Goal: Find specific page/section: Find specific page/section

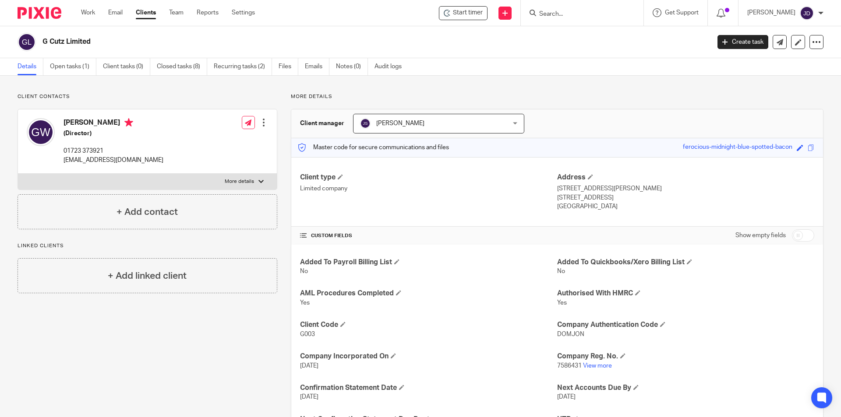
click at [587, 16] on input "Search" at bounding box center [577, 15] width 79 height 8
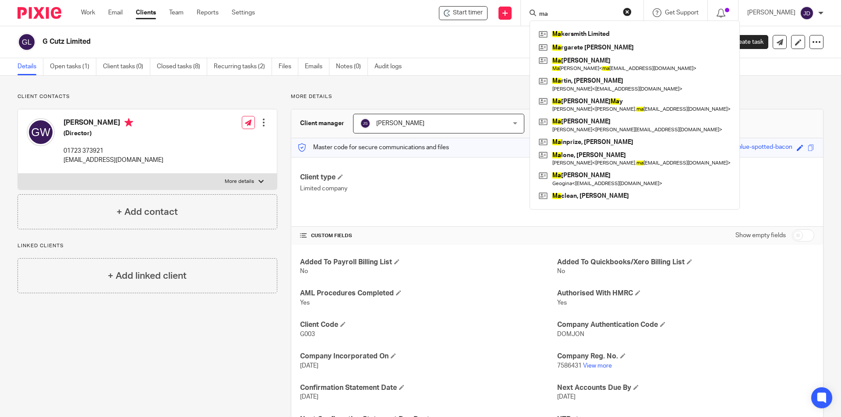
type input "m"
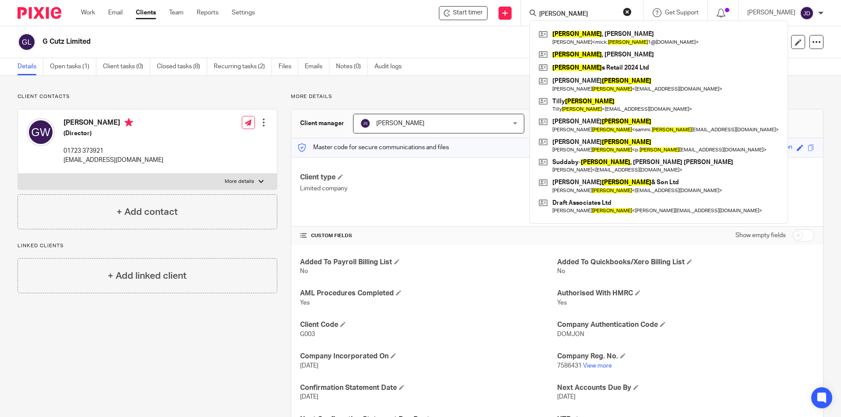
type input "smith"
click at [638, 6] on div "smith Smith , Michael John Michael < mick. smith 1@gmail.com > Smith , Adam Smi…" at bounding box center [582, 13] width 123 height 26
click at [631, 11] on button "reset" at bounding box center [627, 11] width 9 height 9
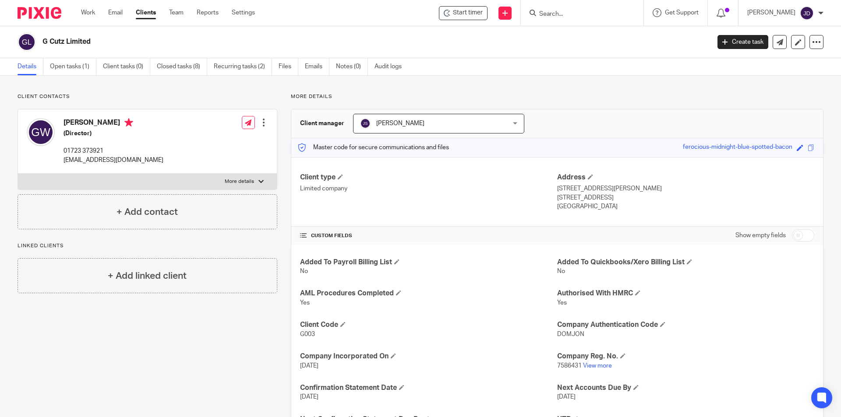
click at [566, 14] on input "Search" at bounding box center [577, 15] width 79 height 8
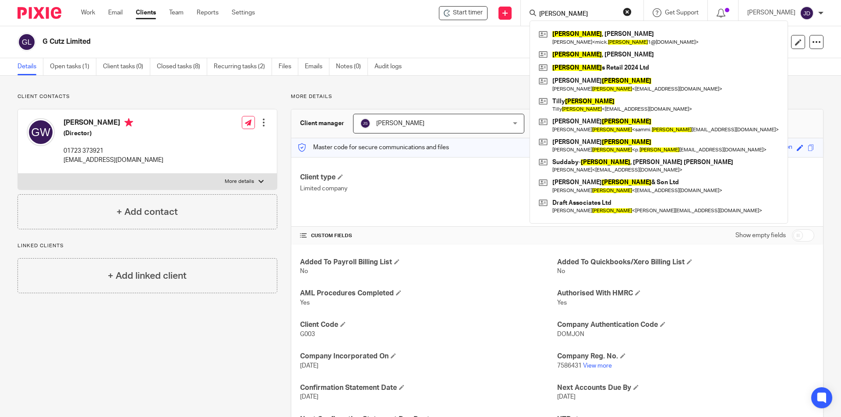
type input "smith"
click at [631, 11] on button "reset" at bounding box center [627, 11] width 9 height 9
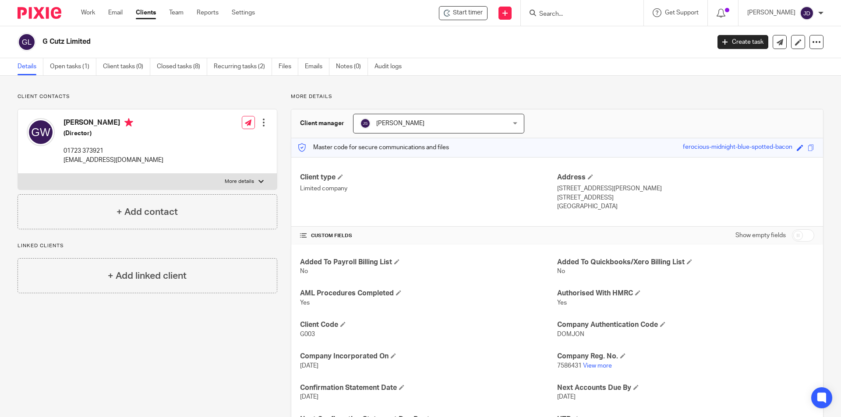
click at [578, 16] on input "Search" at bounding box center [577, 15] width 79 height 8
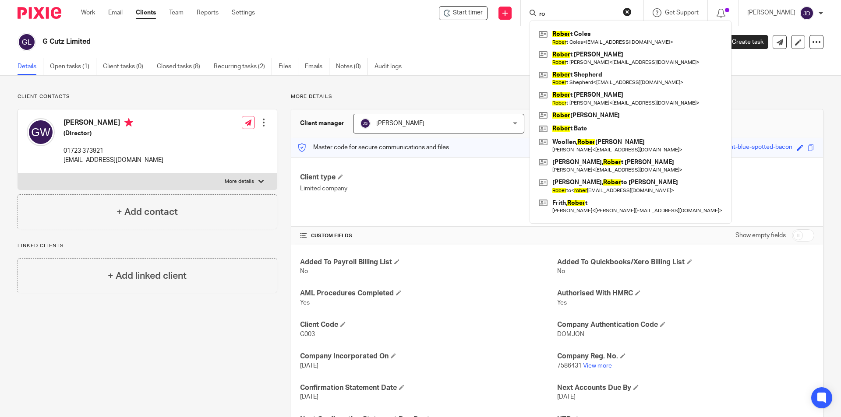
type input "r"
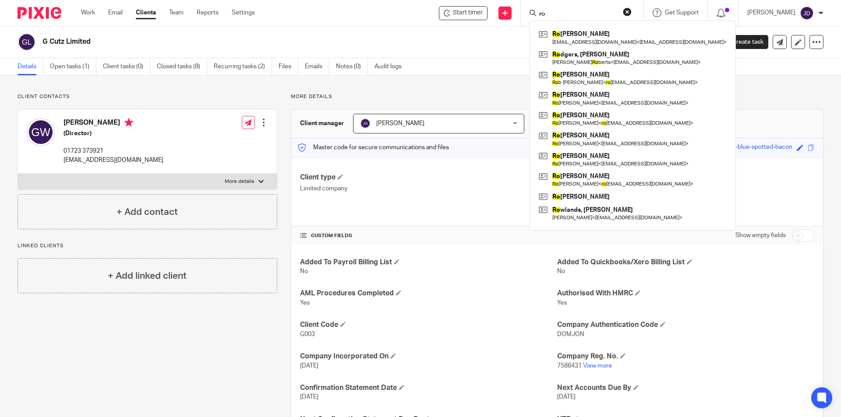
type input "r"
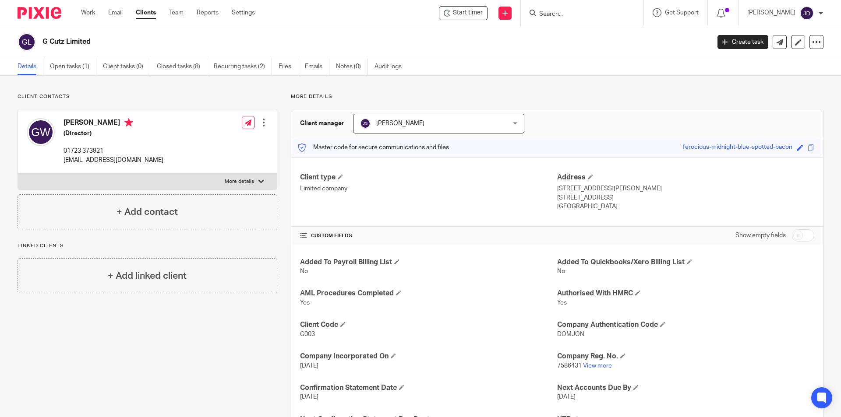
click at [573, 11] on input "Search" at bounding box center [577, 15] width 79 height 8
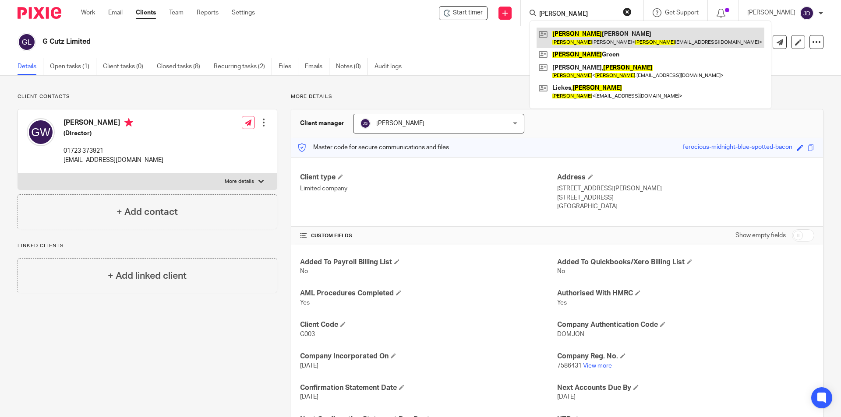
type input "kevin"
click at [584, 39] on link at bounding box center [650, 38] width 228 height 20
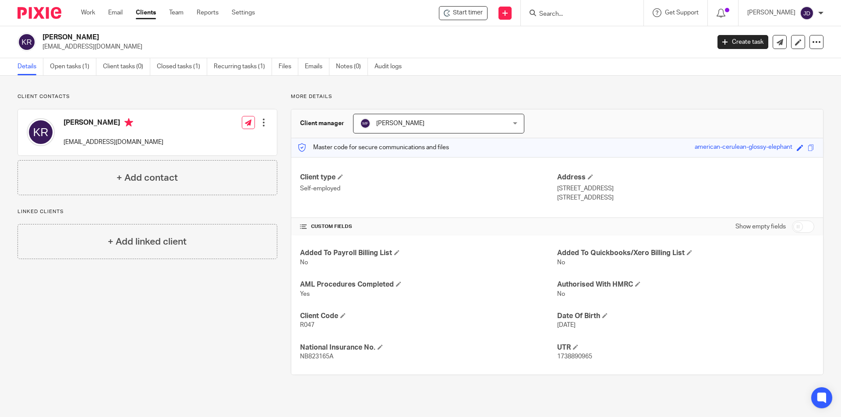
click at [571, 13] on input "Search" at bounding box center [577, 15] width 79 height 8
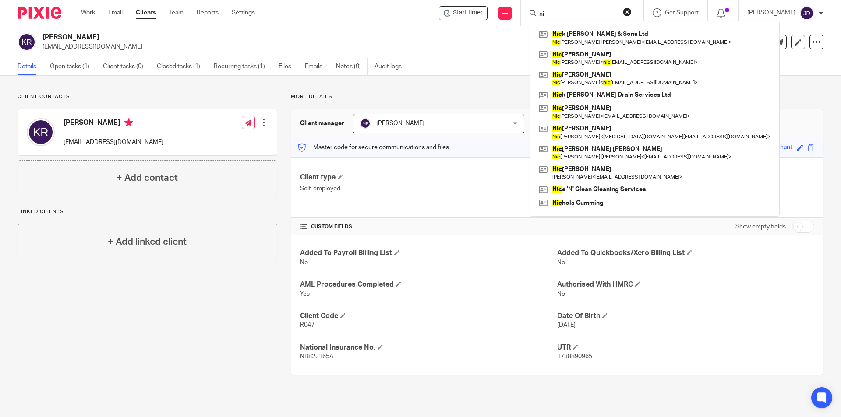
type input "n"
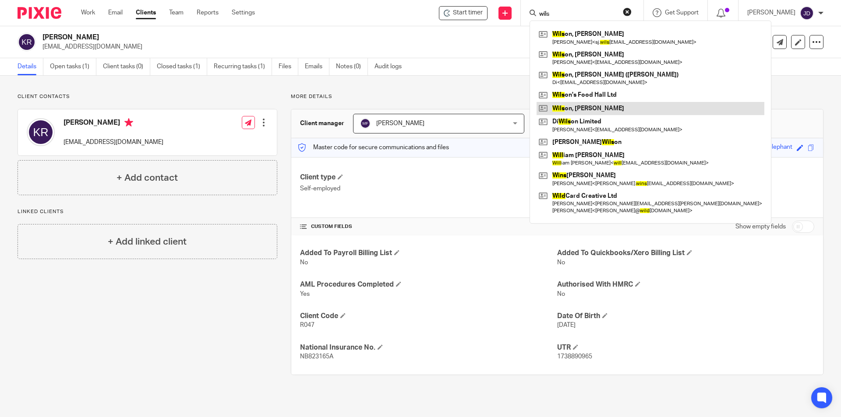
type input "wils"
click at [596, 107] on link at bounding box center [650, 108] width 228 height 13
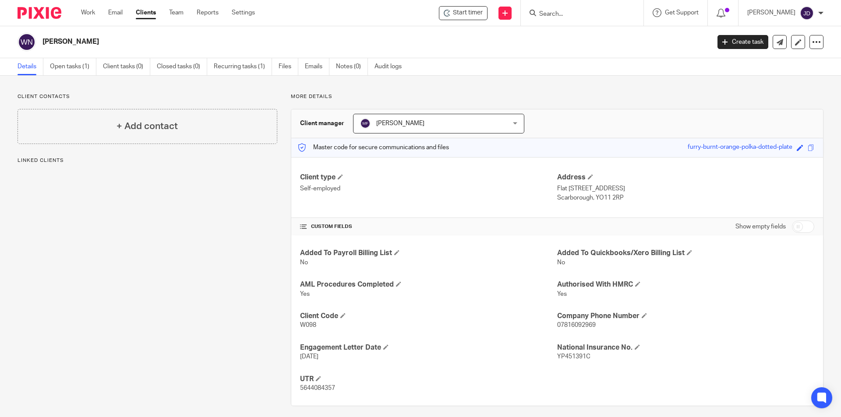
click at [475, 88] on div "Client contacts + Add contact Linked clients More details Client manager [PERSO…" at bounding box center [420, 250] width 841 height 348
click at [439, 101] on div "More details Client manager [PERSON_NAME] [PERSON_NAME] [PERSON_NAME] [PERSON_N…" at bounding box center [550, 249] width 546 height 313
click at [526, 99] on p "More details" at bounding box center [557, 96] width 532 height 7
click at [520, 92] on div "Client contacts + Add contact Linked clients + Add linked client More details C…" at bounding box center [420, 250] width 841 height 348
drag, startPoint x: 520, startPoint y: 92, endPoint x: 309, endPoint y: 95, distance: 211.1
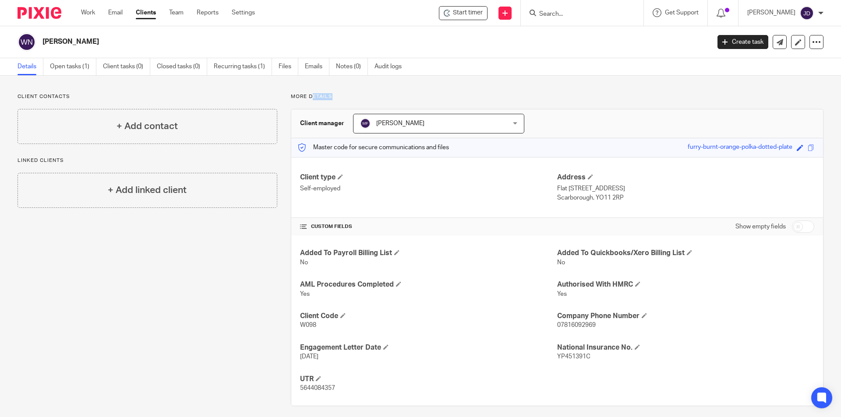
click at [309, 95] on div "Client contacts + Add contact Linked clients + Add linked client More details C…" at bounding box center [420, 250] width 841 height 348
click at [338, 93] on div "Client contacts + Add contact Linked clients + Add linked client More details C…" at bounding box center [420, 250] width 841 height 348
drag, startPoint x: 337, startPoint y: 93, endPoint x: 306, endPoint y: 98, distance: 31.4
click at [306, 98] on p "More details" at bounding box center [557, 96] width 532 height 7
click at [395, 92] on div "Client contacts + Add contact Linked clients + Add linked client More details C…" at bounding box center [420, 250] width 841 height 348
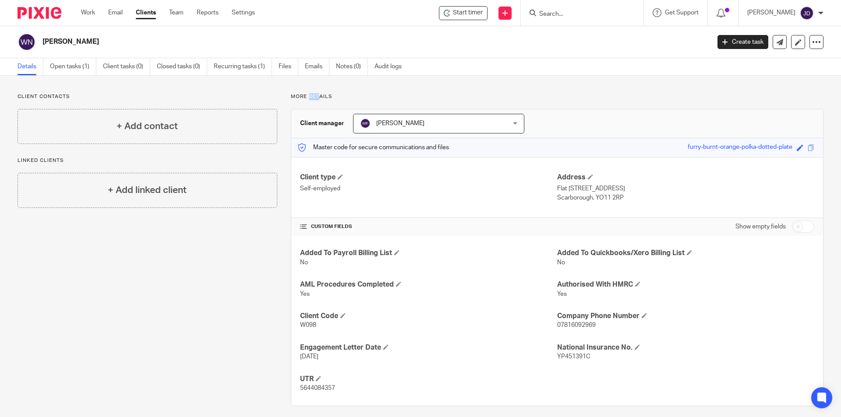
drag, startPoint x: 307, startPoint y: 96, endPoint x: 319, endPoint y: 96, distance: 12.3
click at [319, 96] on p "More details" at bounding box center [557, 96] width 532 height 7
click at [352, 95] on p "More details" at bounding box center [557, 96] width 532 height 7
click at [492, 84] on div "Client contacts + Add contact Linked clients + Add linked client More details C…" at bounding box center [420, 250] width 841 height 348
click at [467, 97] on p "More details" at bounding box center [557, 96] width 532 height 7
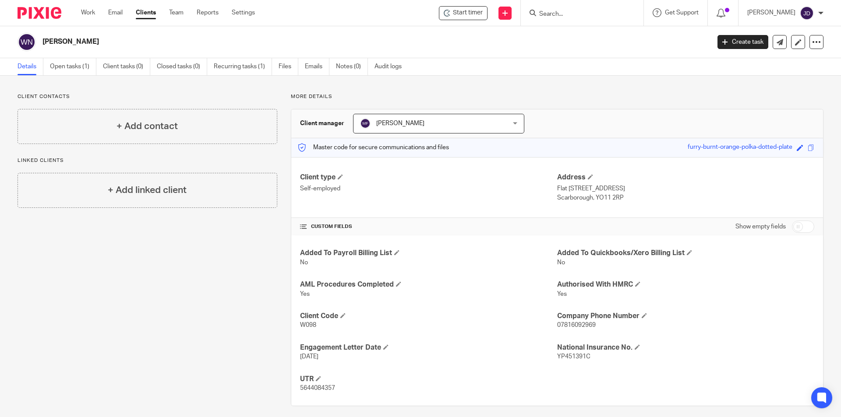
drag, startPoint x: 306, startPoint y: 95, endPoint x: 328, endPoint y: 102, distance: 23.4
click at [328, 102] on div "More details Client manager [PERSON_NAME] [PERSON_NAME] [PERSON_NAME] [PERSON_N…" at bounding box center [550, 249] width 546 height 313
click at [344, 97] on p "More details" at bounding box center [557, 96] width 532 height 7
click at [338, 100] on p "More details" at bounding box center [557, 96] width 532 height 7
drag, startPoint x: 307, startPoint y: 95, endPoint x: 318, endPoint y: 97, distance: 11.2
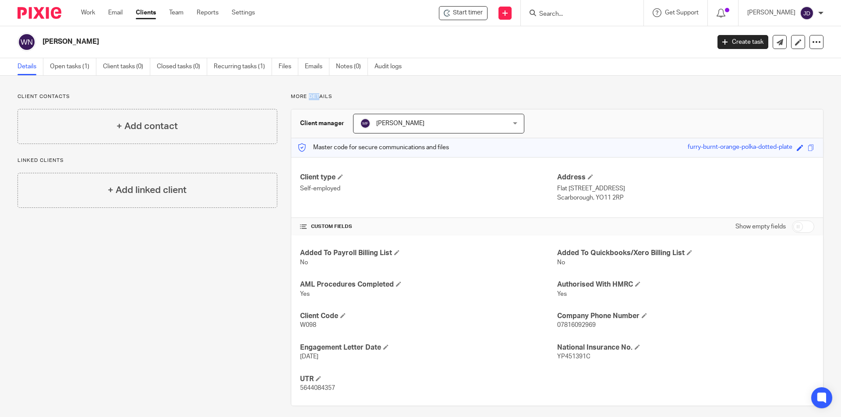
click at [318, 97] on p "More details" at bounding box center [557, 96] width 532 height 7
click at [328, 93] on p "More details" at bounding box center [557, 96] width 532 height 7
drag, startPoint x: 330, startPoint y: 94, endPoint x: 308, endPoint y: 98, distance: 22.2
click at [308, 98] on p "More details" at bounding box center [557, 96] width 532 height 7
click at [307, 84] on div "Client contacts + Add contact Linked clients + Add linked client More details C…" at bounding box center [420, 250] width 841 height 348
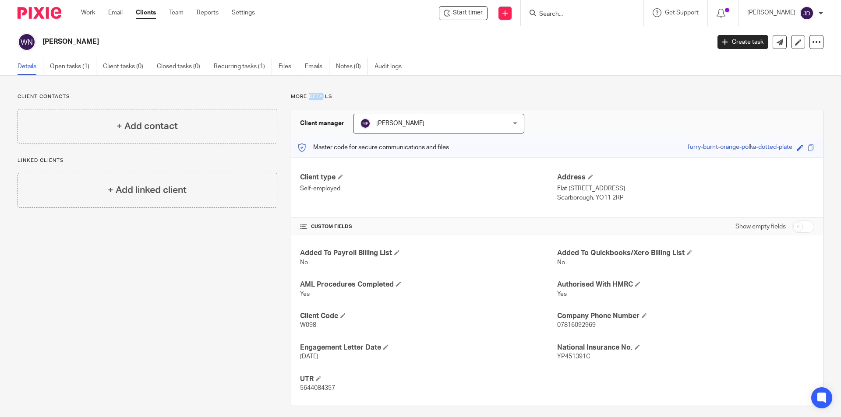
drag, startPoint x: 307, startPoint y: 95, endPoint x: 321, endPoint y: 99, distance: 14.6
click at [321, 99] on p "More details" at bounding box center [557, 96] width 532 height 7
click at [374, 81] on div "Client contacts + Add contact Linked clients + Add linked client More details C…" at bounding box center [420, 250] width 841 height 348
